Goal: Task Accomplishment & Management: Manage account settings

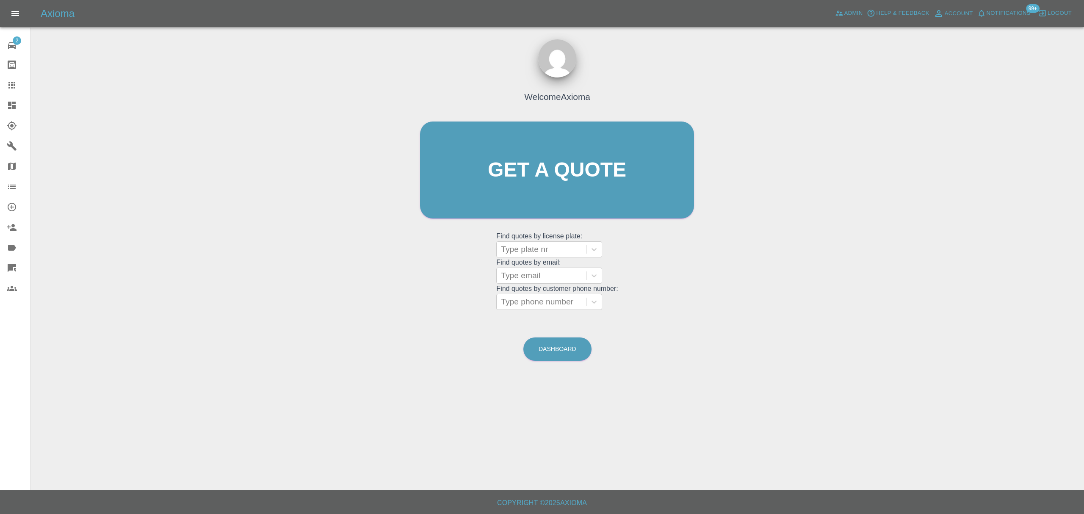
click at [849, 6] on div "Axioma Admin Help & Feedback Account Notifications 99+ Logout" at bounding box center [542, 13] width 1084 height 27
click at [856, 14] on span "Admin" at bounding box center [853, 13] width 19 height 10
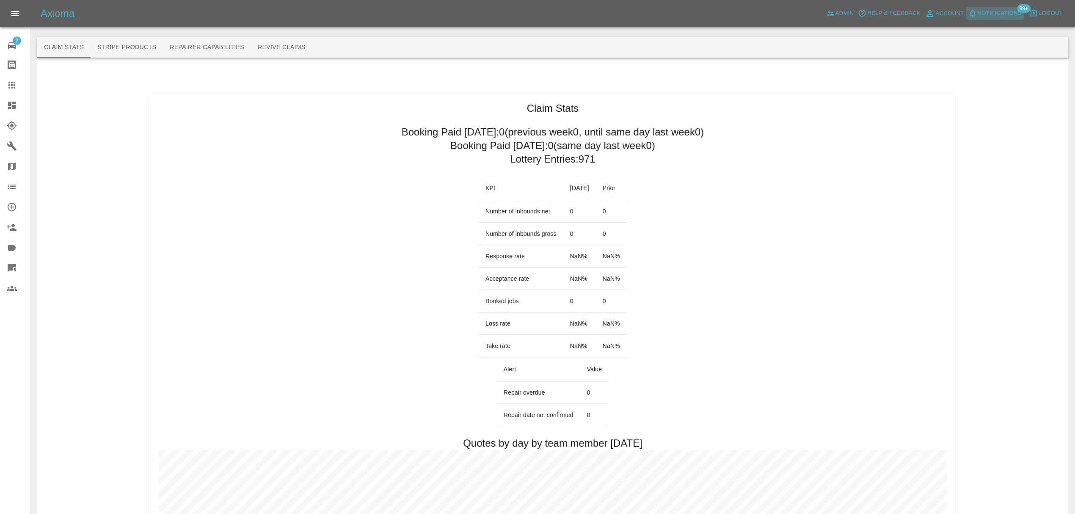
click at [1009, 11] on span "Notifications" at bounding box center [1000, 13] width 44 height 10
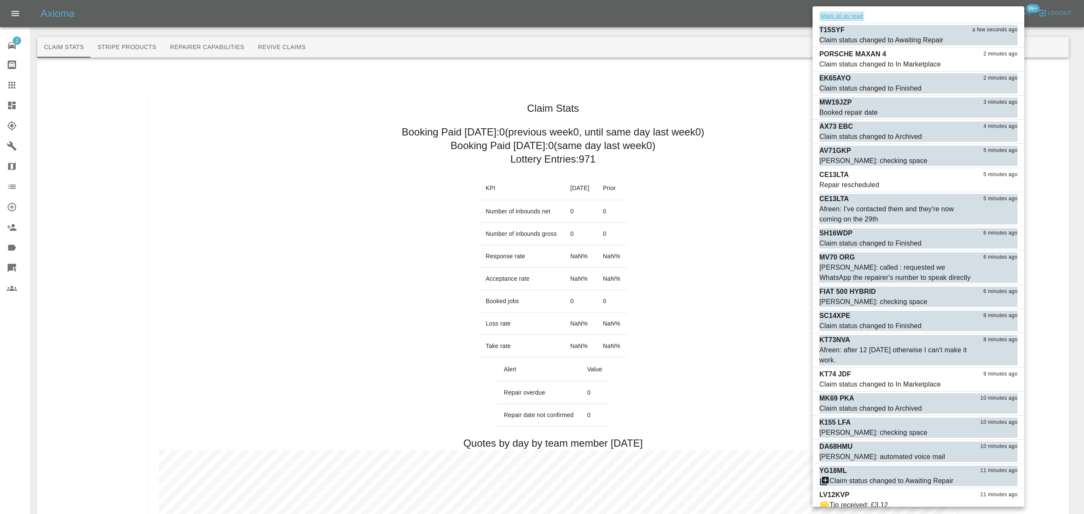
click at [858, 15] on button "Mark all as read" at bounding box center [841, 16] width 45 height 10
click at [774, 42] on div at bounding box center [542, 257] width 1084 height 514
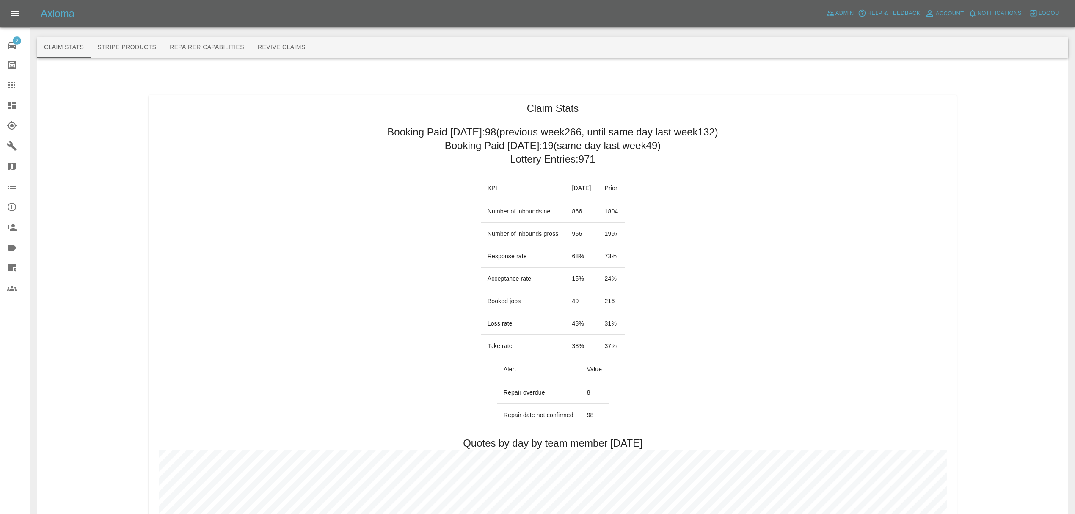
click at [781, 170] on div at bounding box center [537, 257] width 1075 height 514
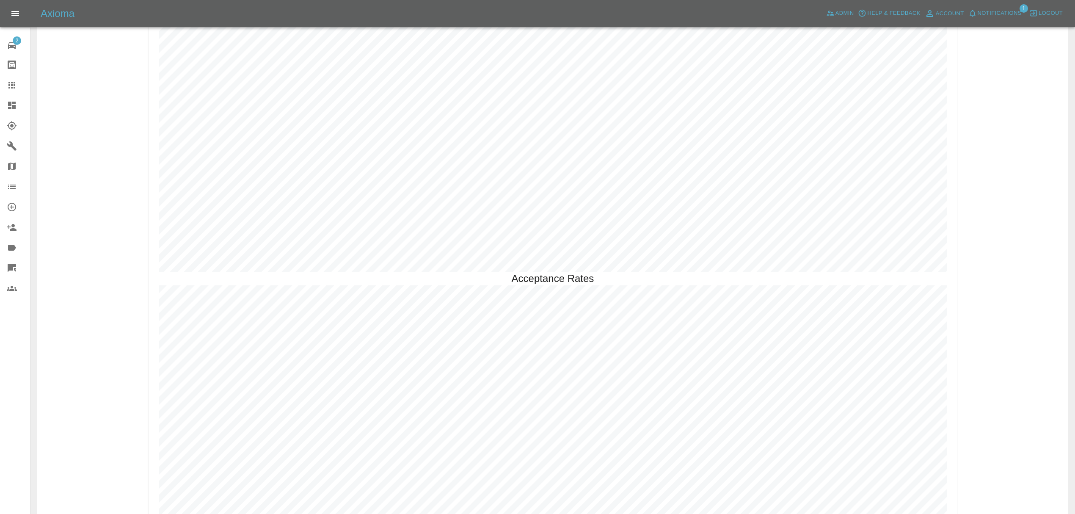
scroll to position [2234, 0]
click at [983, 7] on button "Notifications" at bounding box center [995, 13] width 58 height 13
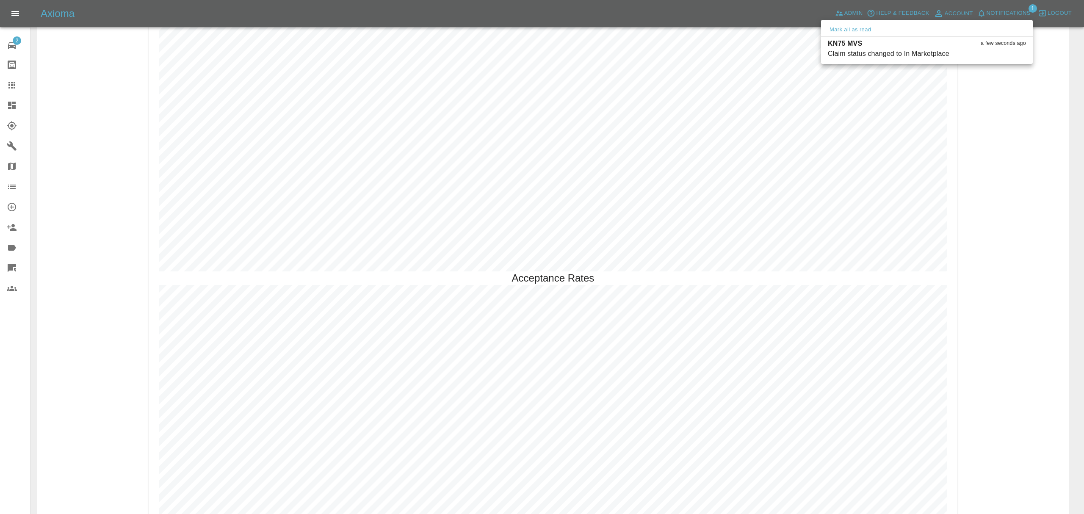
click at [836, 29] on button "Mark all as read" at bounding box center [850, 30] width 45 height 10
click at [1052, 157] on div at bounding box center [542, 257] width 1084 height 514
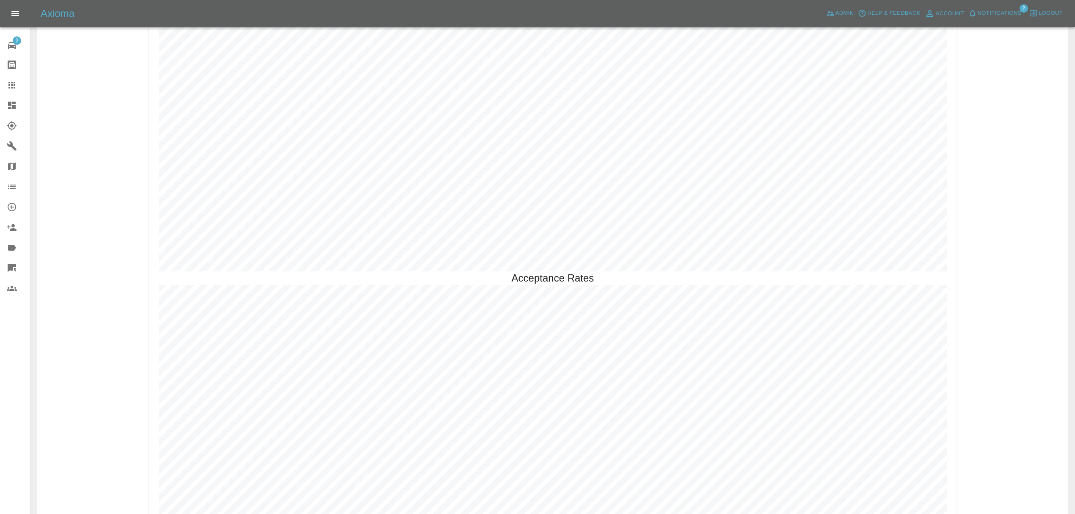
click at [1001, 14] on span "Notifications" at bounding box center [1000, 13] width 44 height 10
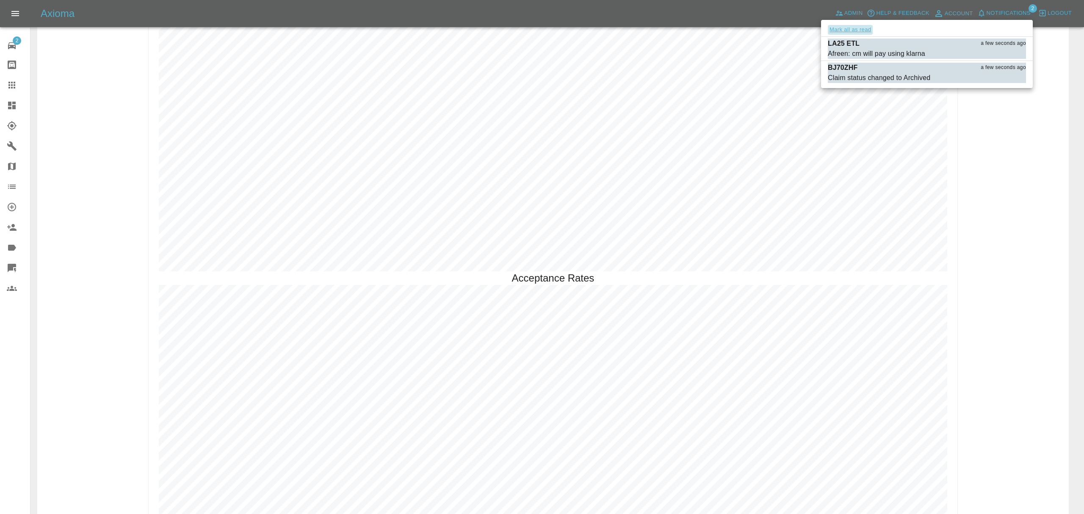
click at [836, 25] on button "Mark all as read" at bounding box center [850, 30] width 45 height 10
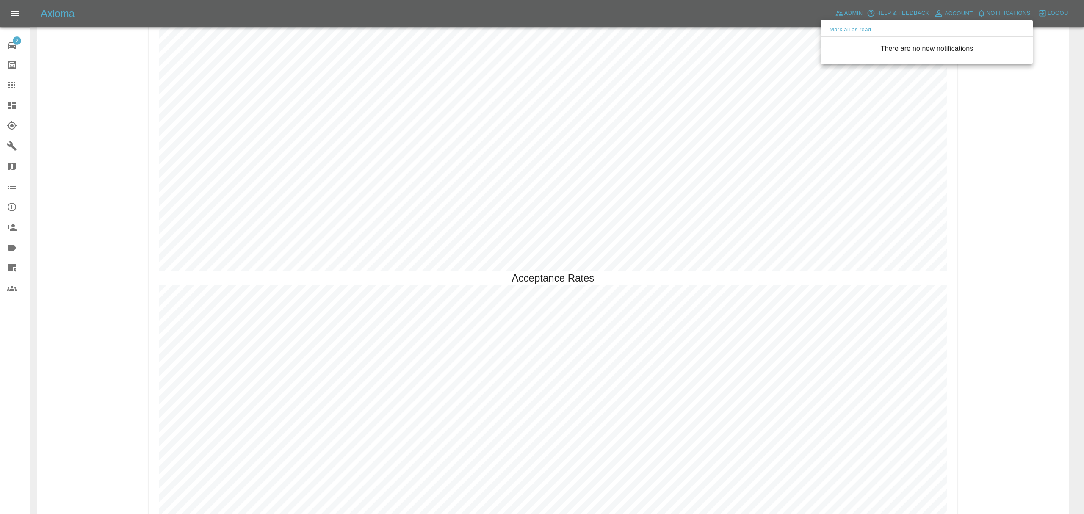
click at [1001, 128] on div at bounding box center [542, 257] width 1084 height 514
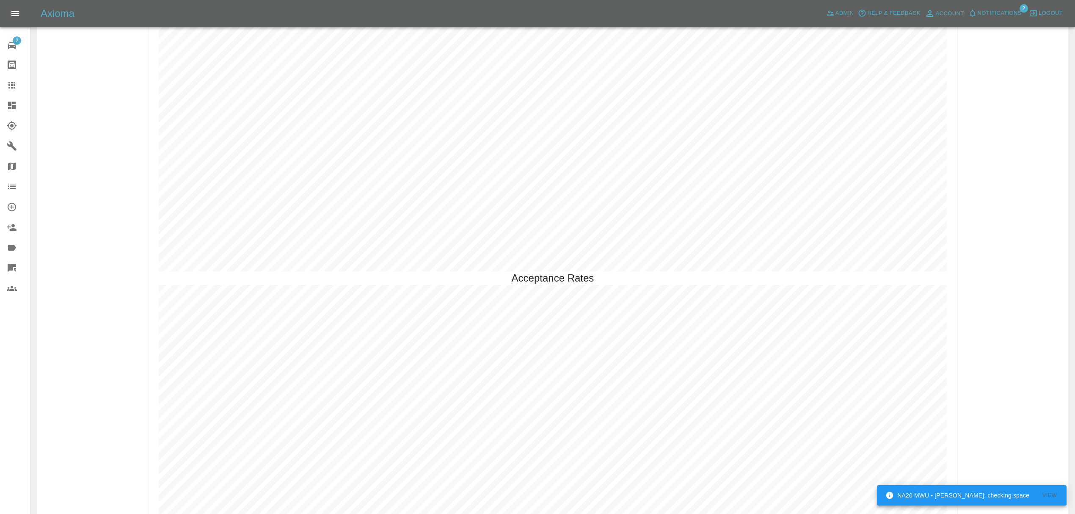
click at [988, 17] on span "Notifications" at bounding box center [1000, 13] width 44 height 10
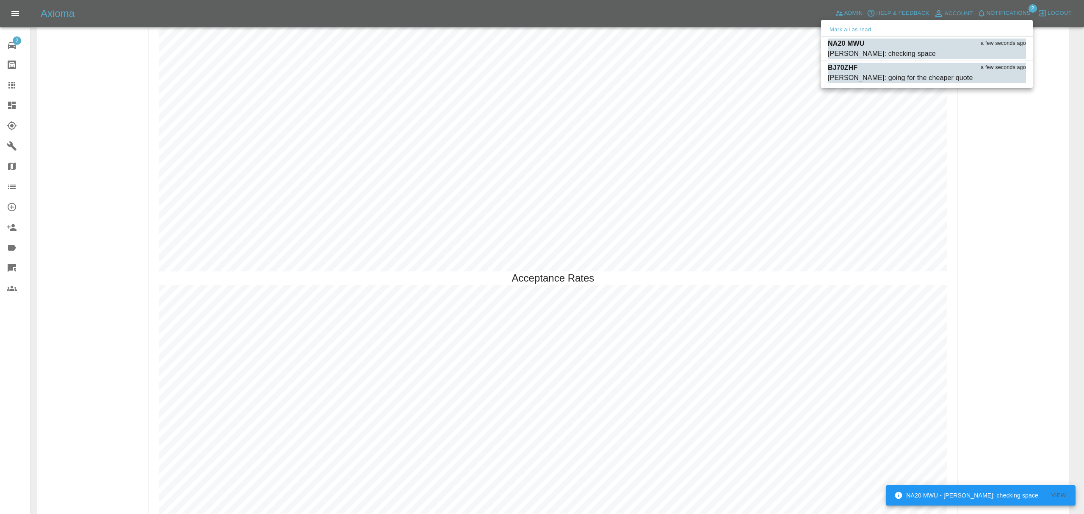
click at [859, 29] on button "Mark all as read" at bounding box center [850, 30] width 45 height 10
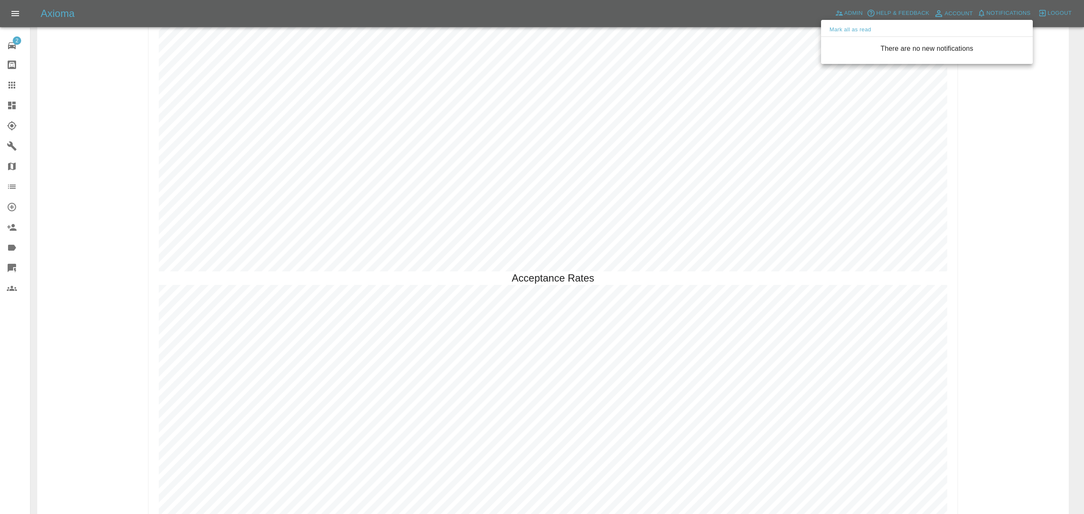
click at [973, 161] on div at bounding box center [542, 257] width 1084 height 514
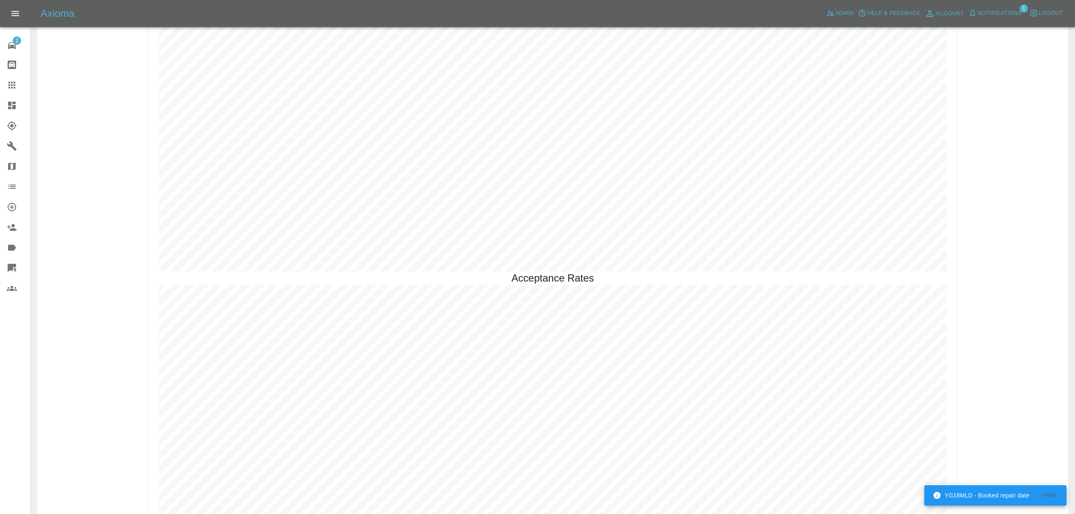
click at [14, 112] on link "Dashboard" at bounding box center [15, 105] width 30 height 20
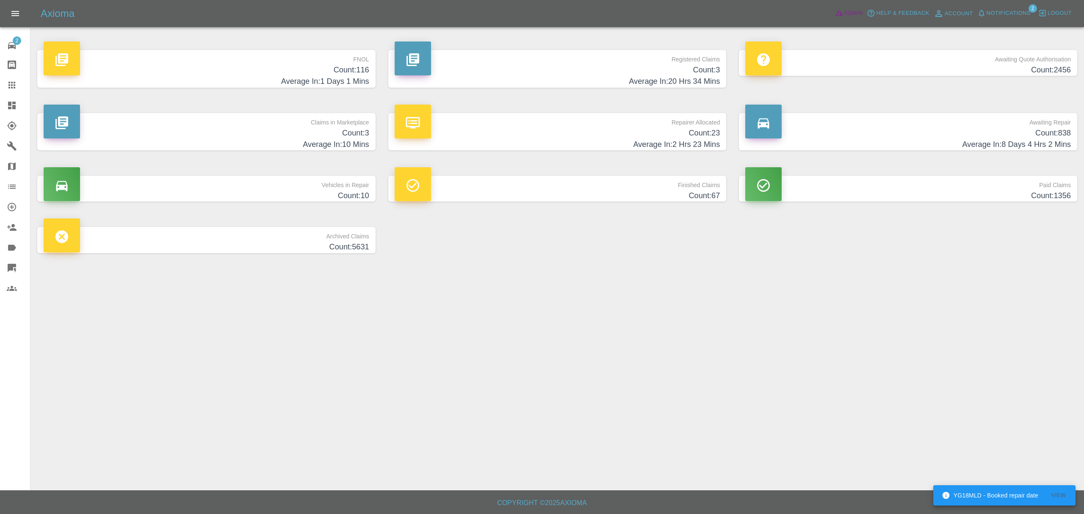
click at [863, 8] on link "Admin" at bounding box center [849, 13] width 32 height 13
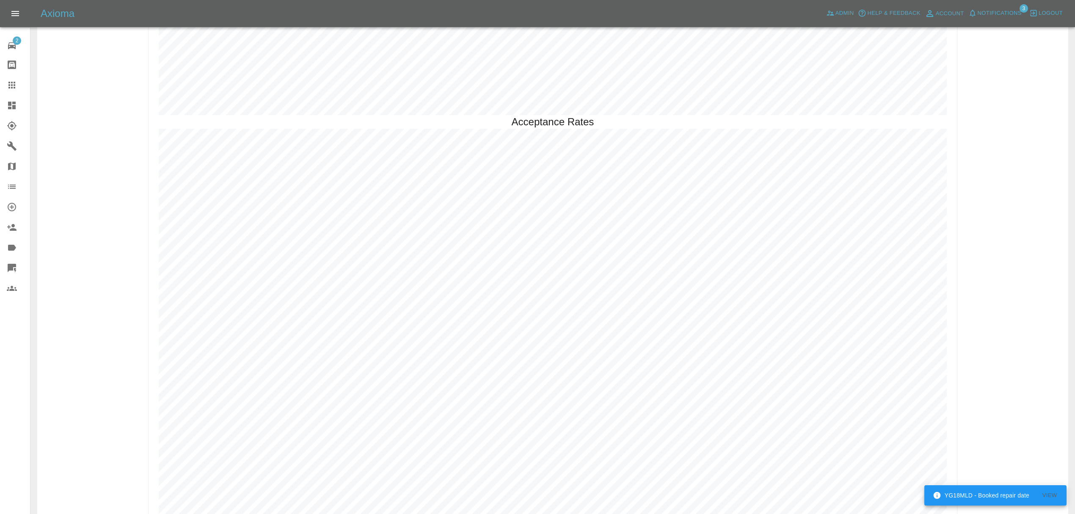
scroll to position [2464, 0]
